Goal: Task Accomplishment & Management: Use online tool/utility

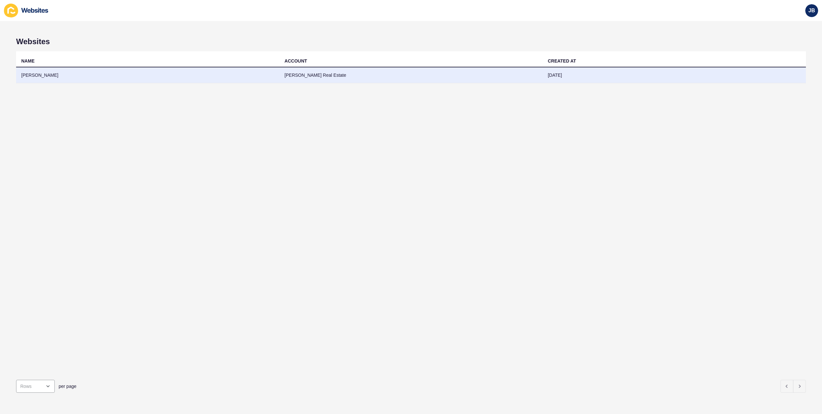
click at [32, 76] on td "[PERSON_NAME]" at bounding box center [147, 75] width 263 height 16
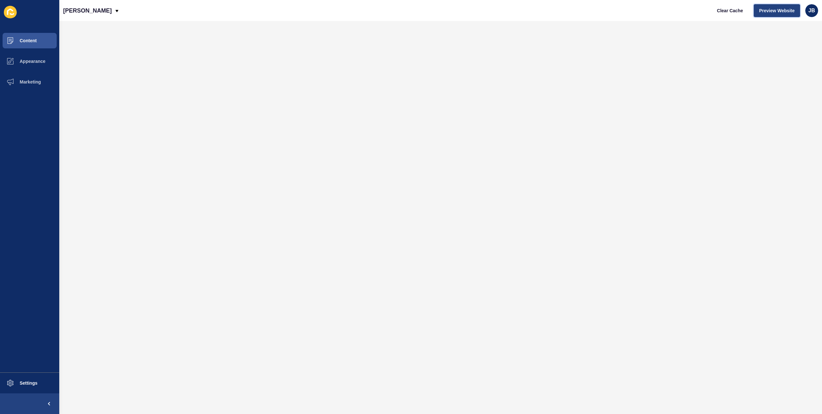
click at [770, 10] on span "Preview Website" at bounding box center [776, 10] width 35 height 6
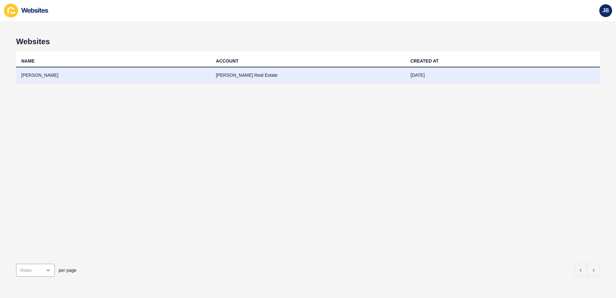
click at [46, 74] on td "[PERSON_NAME]" at bounding box center [113, 75] width 195 height 16
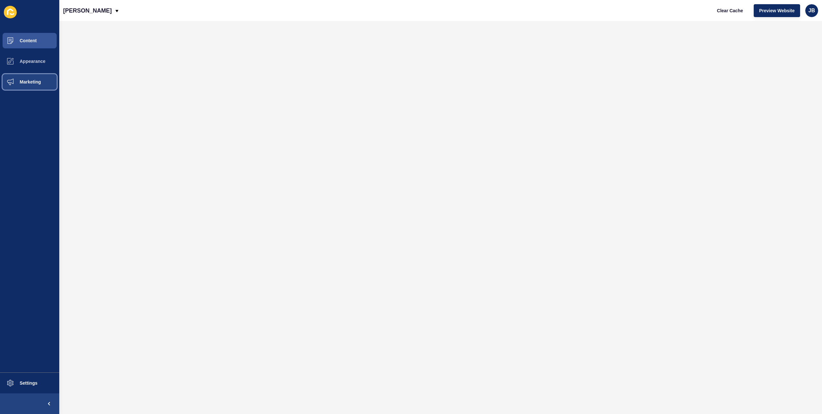
click at [32, 81] on span "Marketing" at bounding box center [20, 81] width 42 height 5
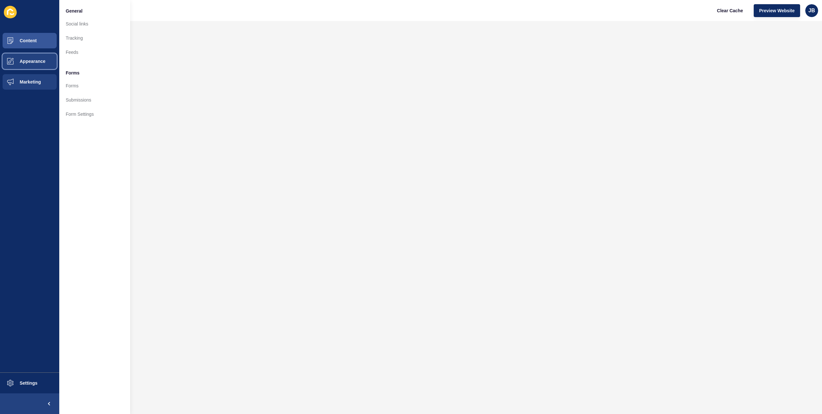
click at [45, 65] on button "Appearance" at bounding box center [29, 61] width 59 height 21
click at [40, 77] on button "Marketing" at bounding box center [29, 82] width 59 height 21
click at [36, 61] on span "Appearance" at bounding box center [22, 61] width 46 height 5
click at [31, 43] on span "Content" at bounding box center [18, 40] width 38 height 5
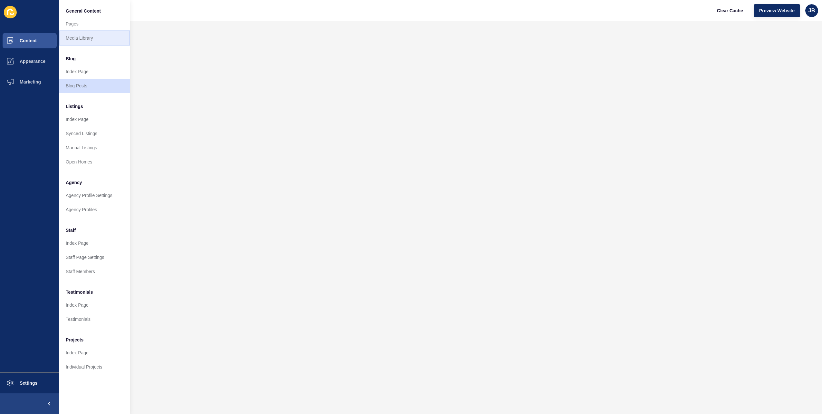
click at [88, 38] on link "Media Library" at bounding box center [94, 38] width 71 height 14
